Goal: Transaction & Acquisition: Purchase product/service

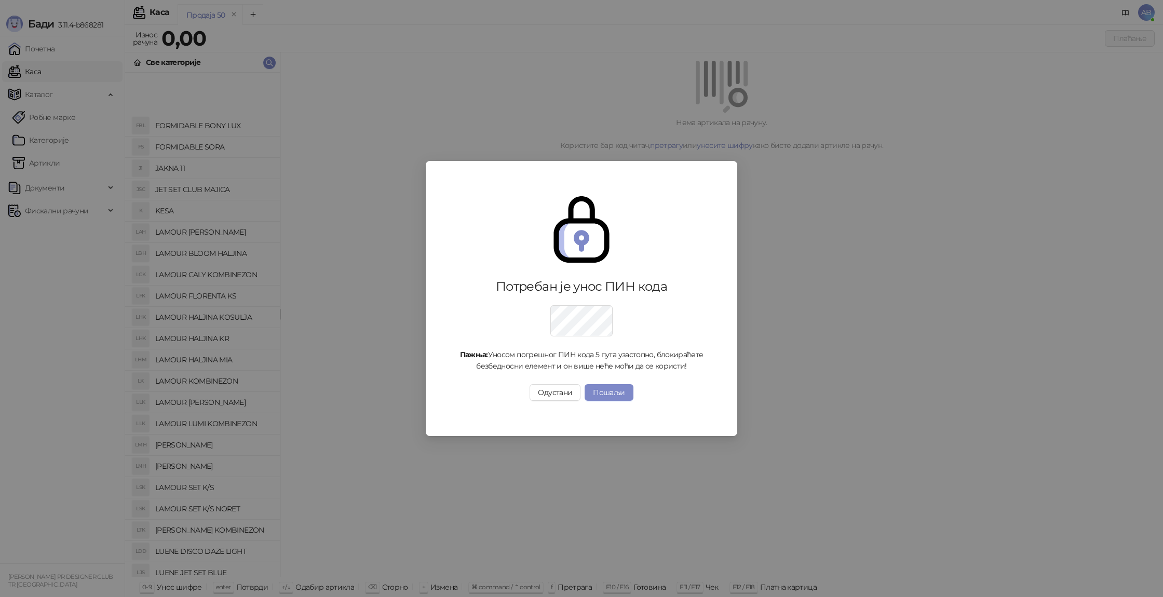
scroll to position [85, 0]
click at [625, 395] on button "Пошаљи" at bounding box center [609, 392] width 48 height 17
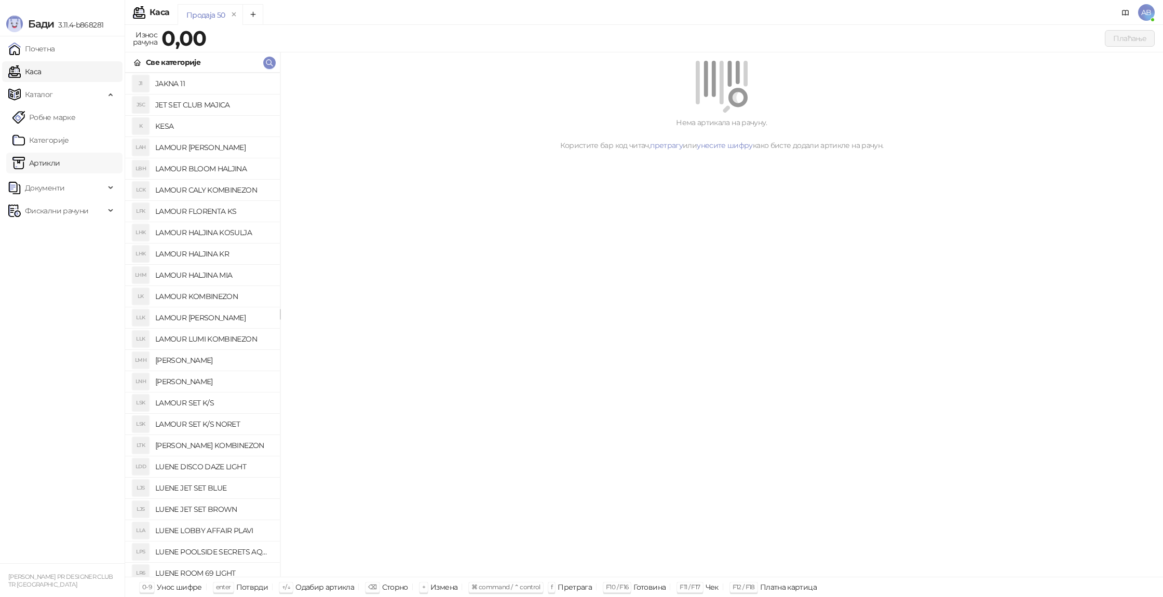
click at [57, 168] on link "Артикли" at bounding box center [36, 163] width 48 height 21
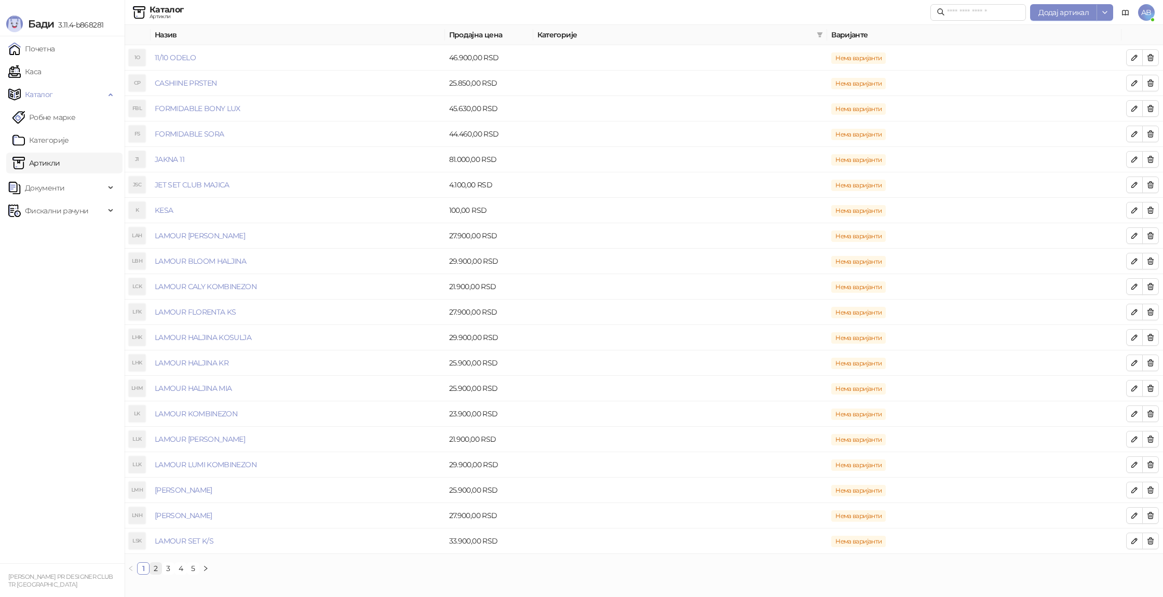
click at [154, 568] on link "2" at bounding box center [155, 568] width 11 height 11
click at [169, 568] on link "3" at bounding box center [168, 568] width 11 height 11
click at [41, 77] on link "Каса" at bounding box center [24, 71] width 33 height 21
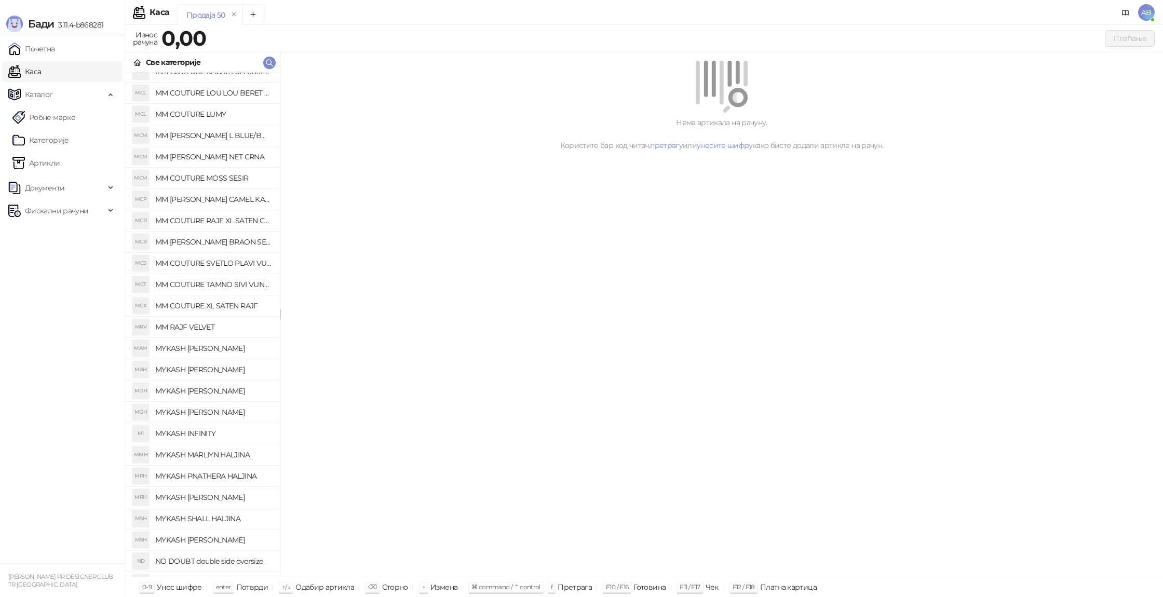
scroll to position [1013, 0]
click at [210, 328] on h4 "MM RAJF VELVET" at bounding box center [213, 326] width 116 height 17
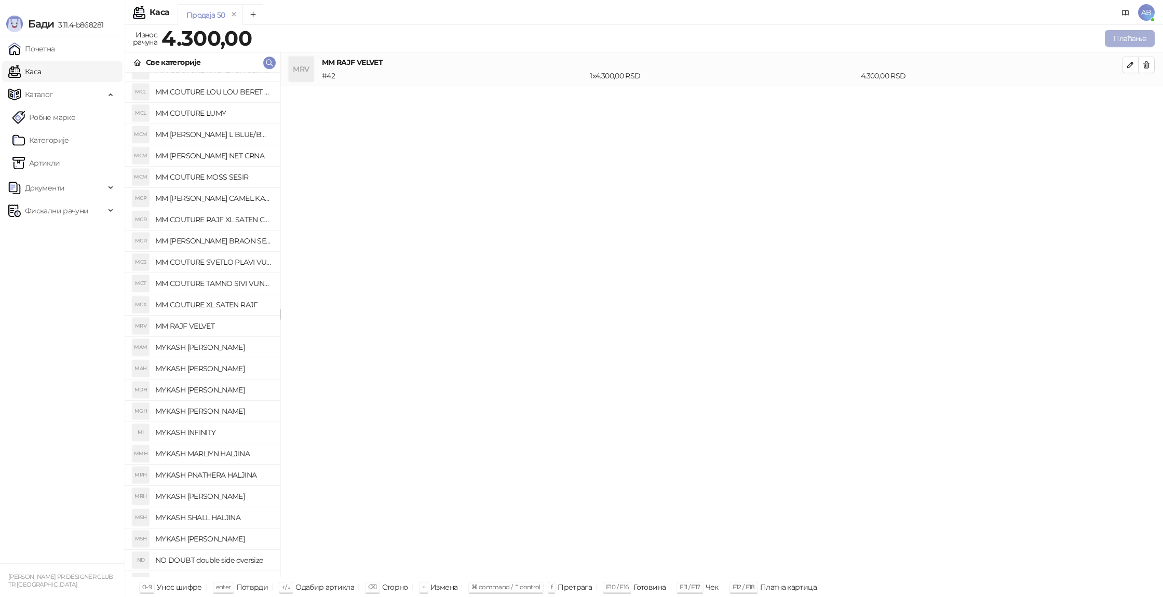
click at [1134, 40] on button "Плаћање" at bounding box center [1130, 38] width 50 height 17
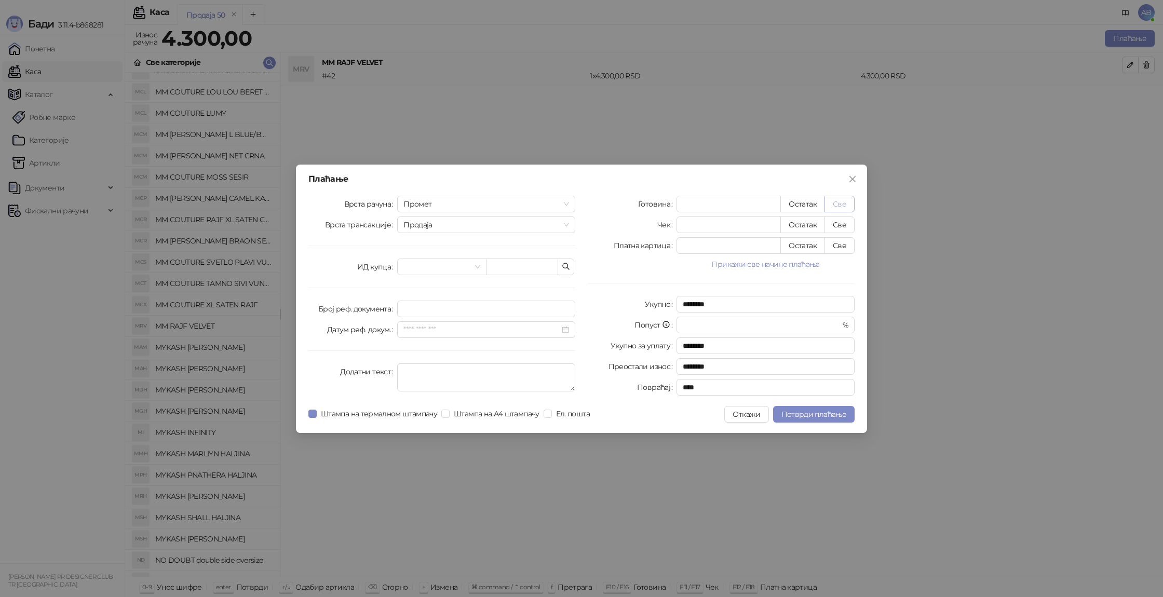
click at [835, 204] on button "Све" at bounding box center [840, 204] width 30 height 17
type input "****"
click at [809, 417] on span "Потврди плаћање" at bounding box center [814, 414] width 65 height 9
